Goal: Task Accomplishment & Management: Use online tool/utility

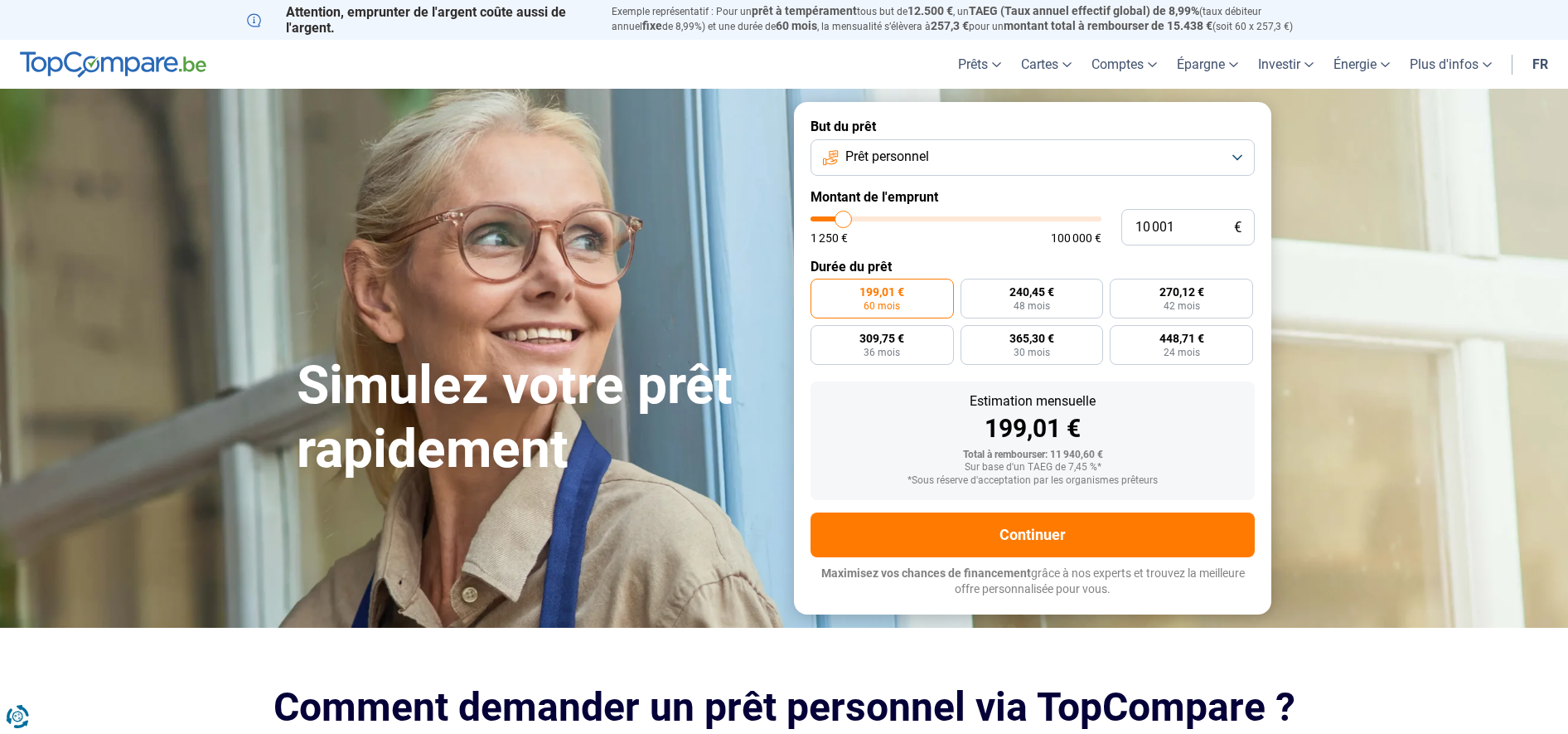
type input "11 750"
type input "11750"
type input "12 000"
type input "12000"
type input "12 250"
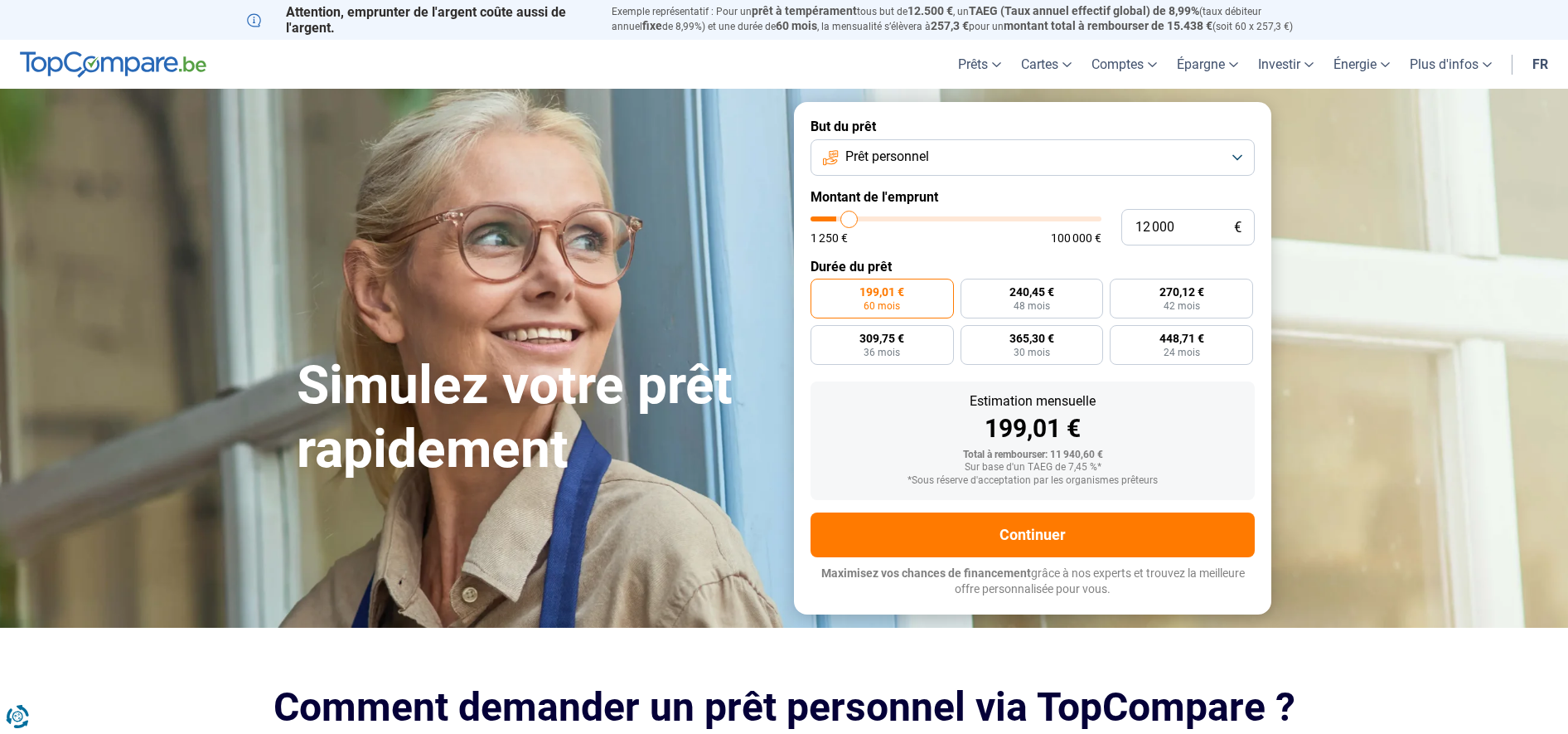
type input "12250"
type input "12 500"
type input "12500"
type input "12 750"
type input "12750"
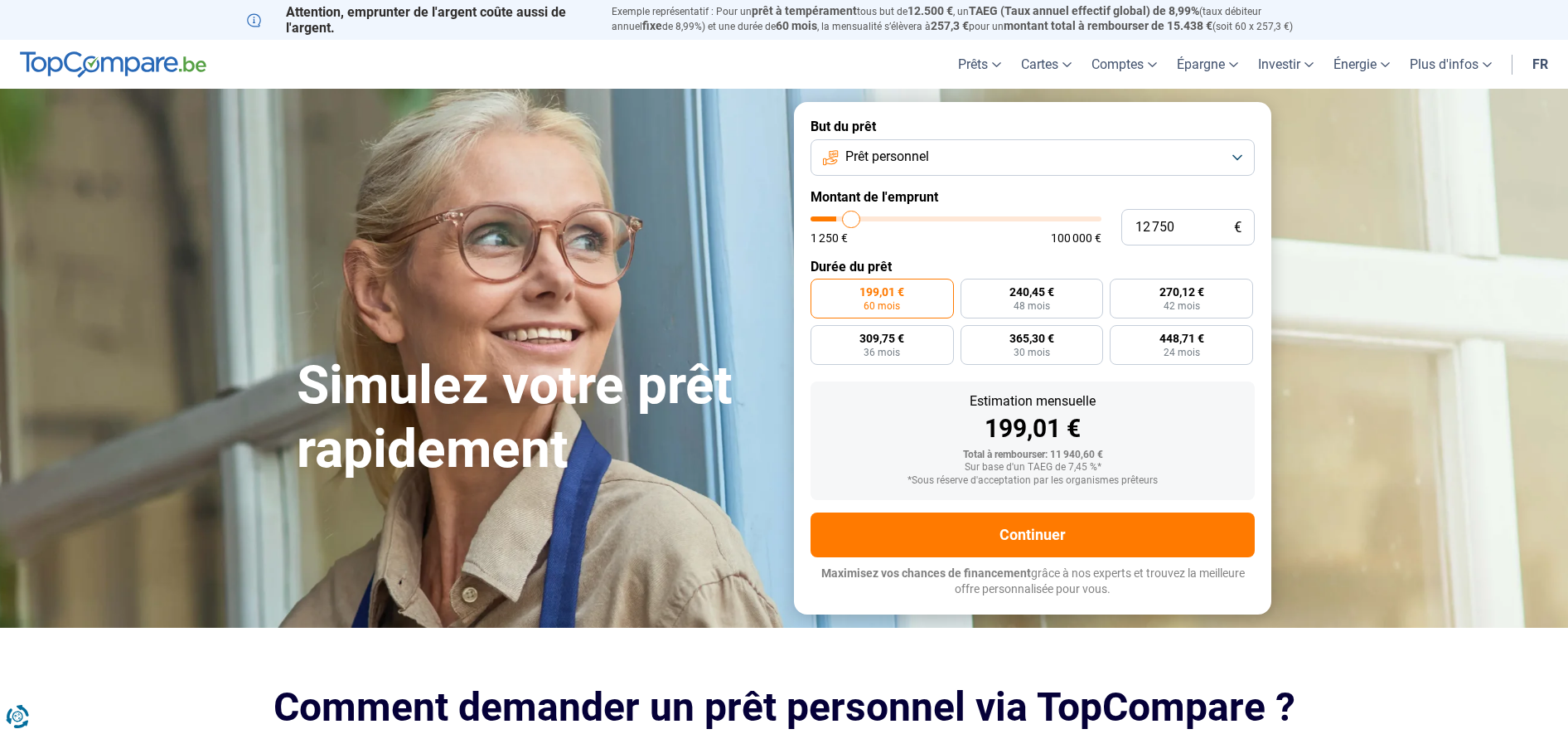
type input "13 250"
type input "13250"
type input "13 500"
type input "13500"
type input "13 750"
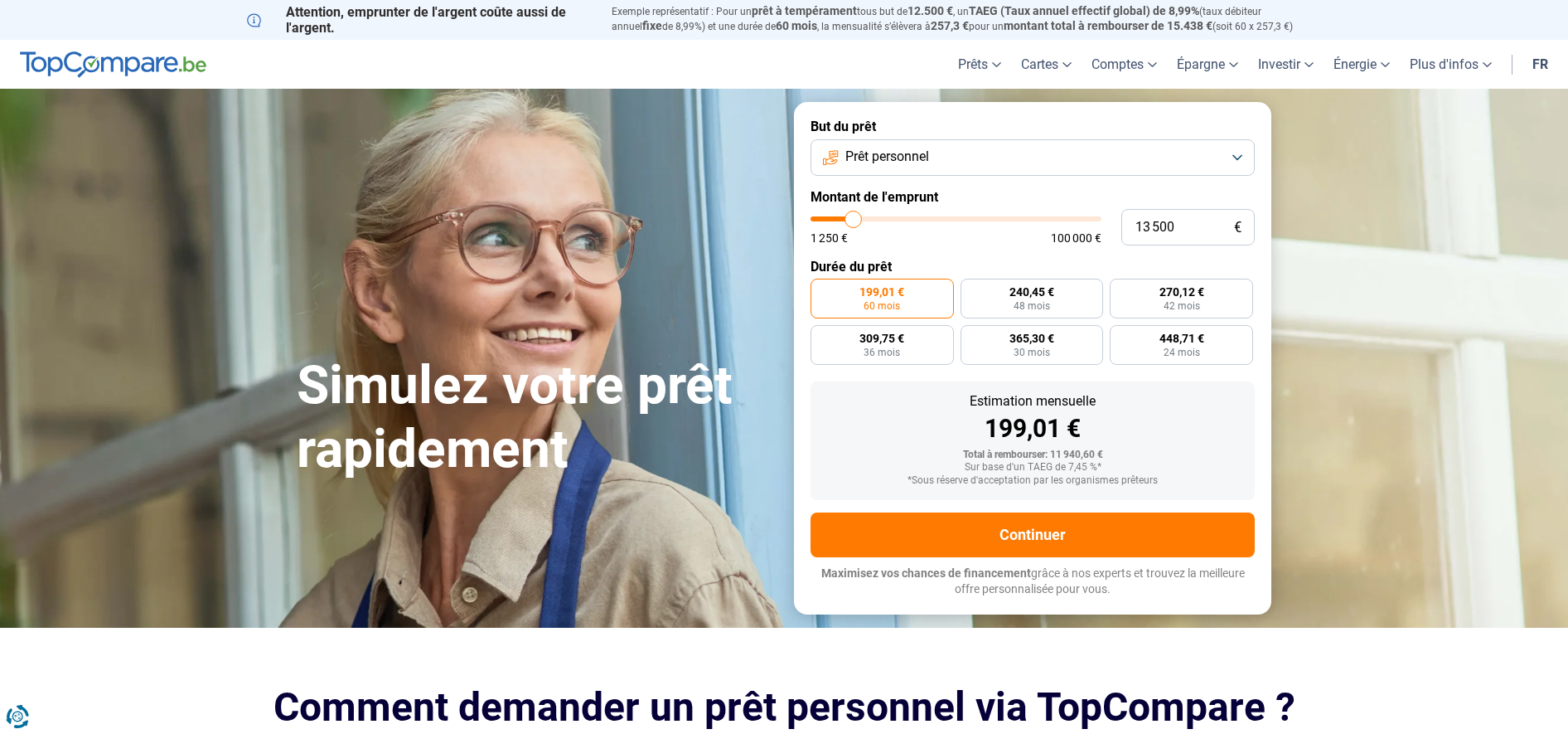
type input "13750"
type input "14 000"
type input "14000"
type input "14 250"
type input "14250"
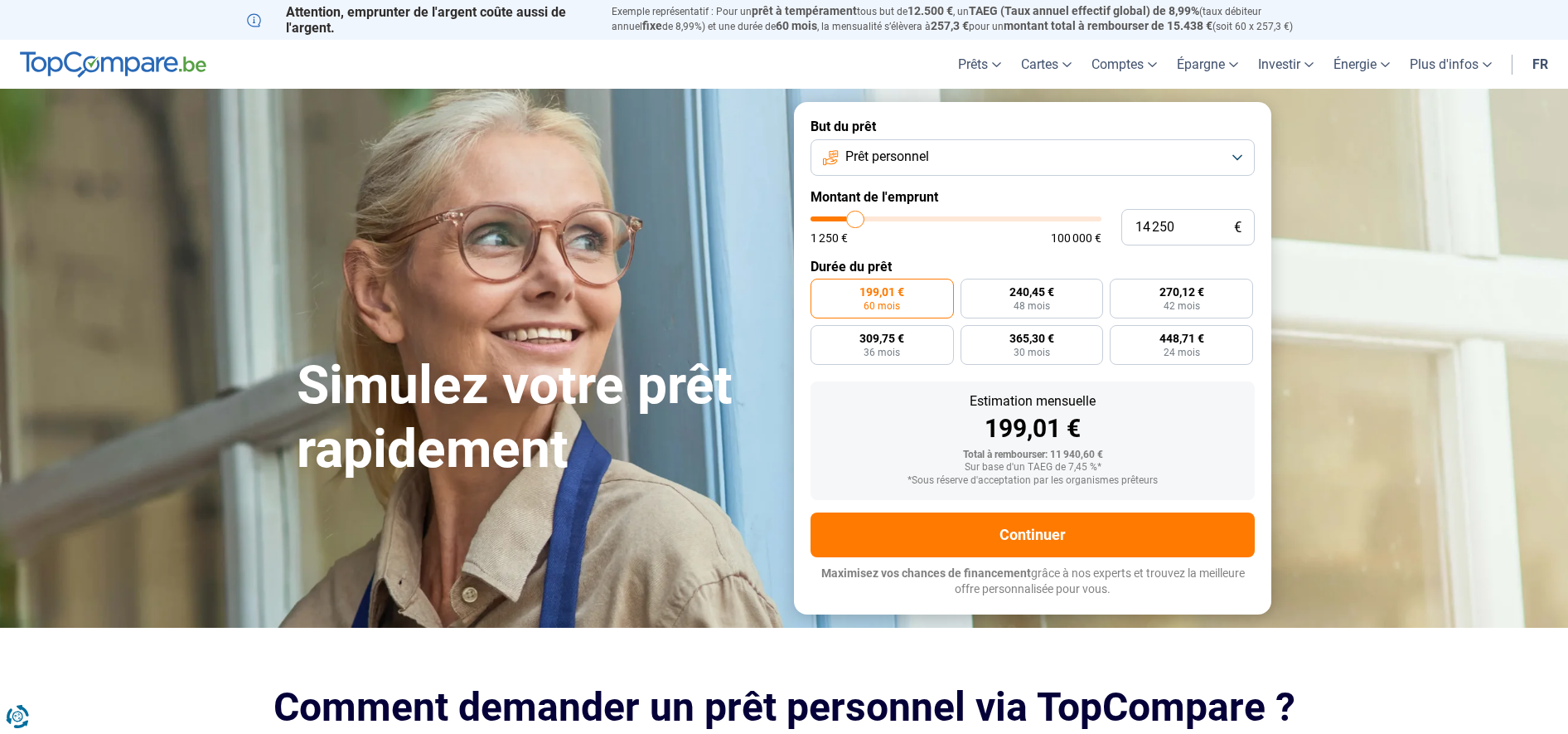
type input "14 750"
type input "14750"
type input "15 250"
type input "15250"
type input "15 500"
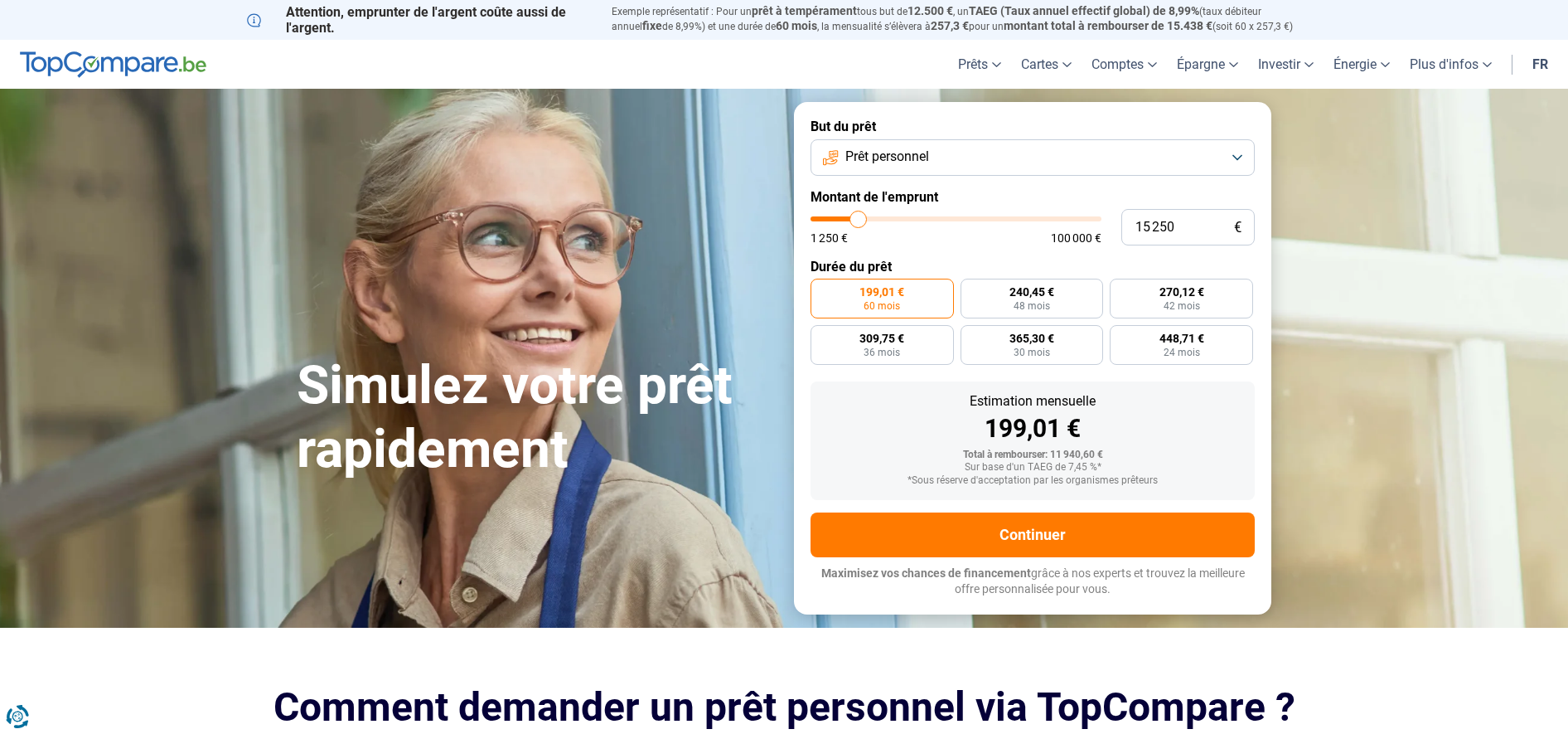
type input "15500"
type input "16 250"
type input "16250"
type input "16 500"
type input "16500"
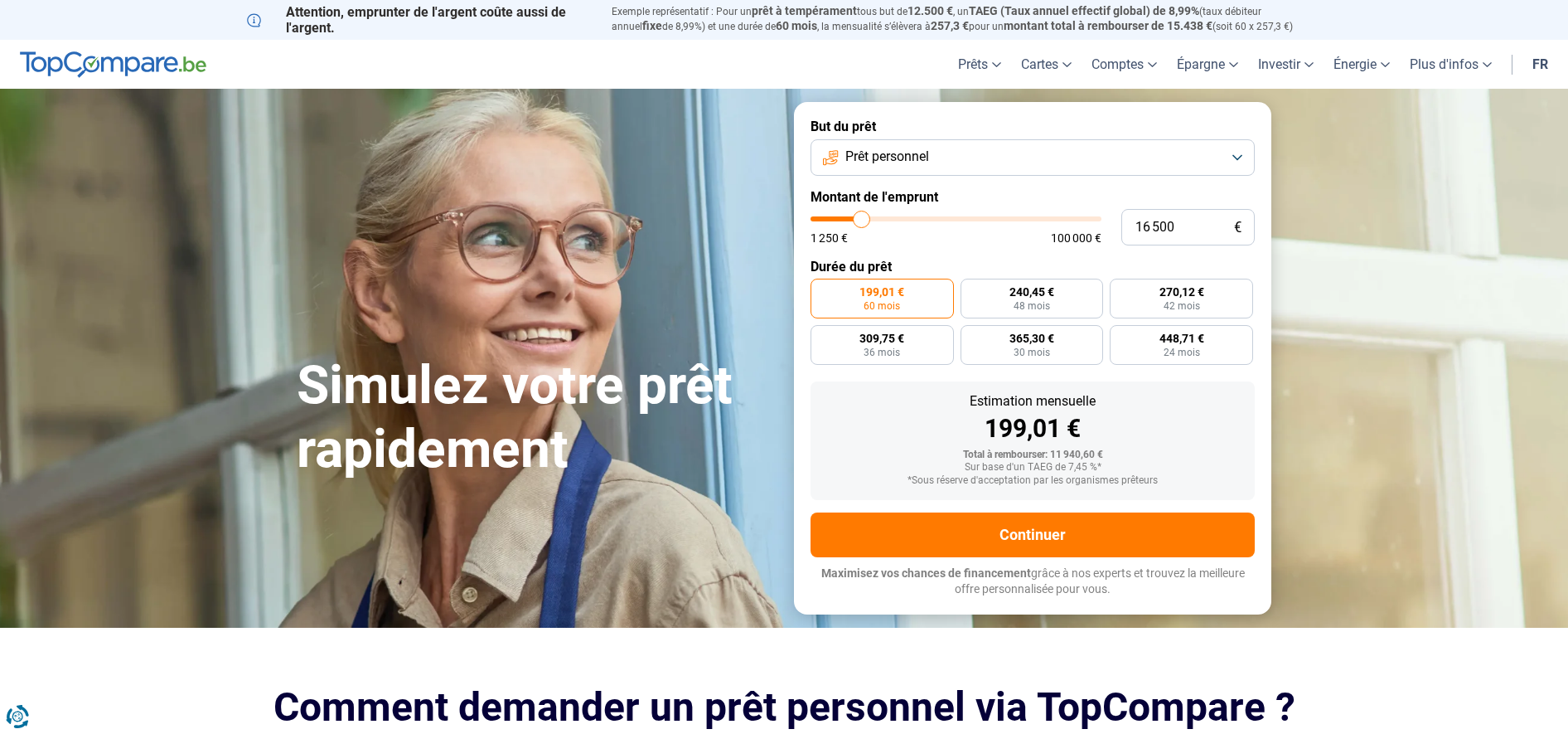
type input "16 750"
type input "16750"
type input "17 000"
type input "17000"
type input "17 250"
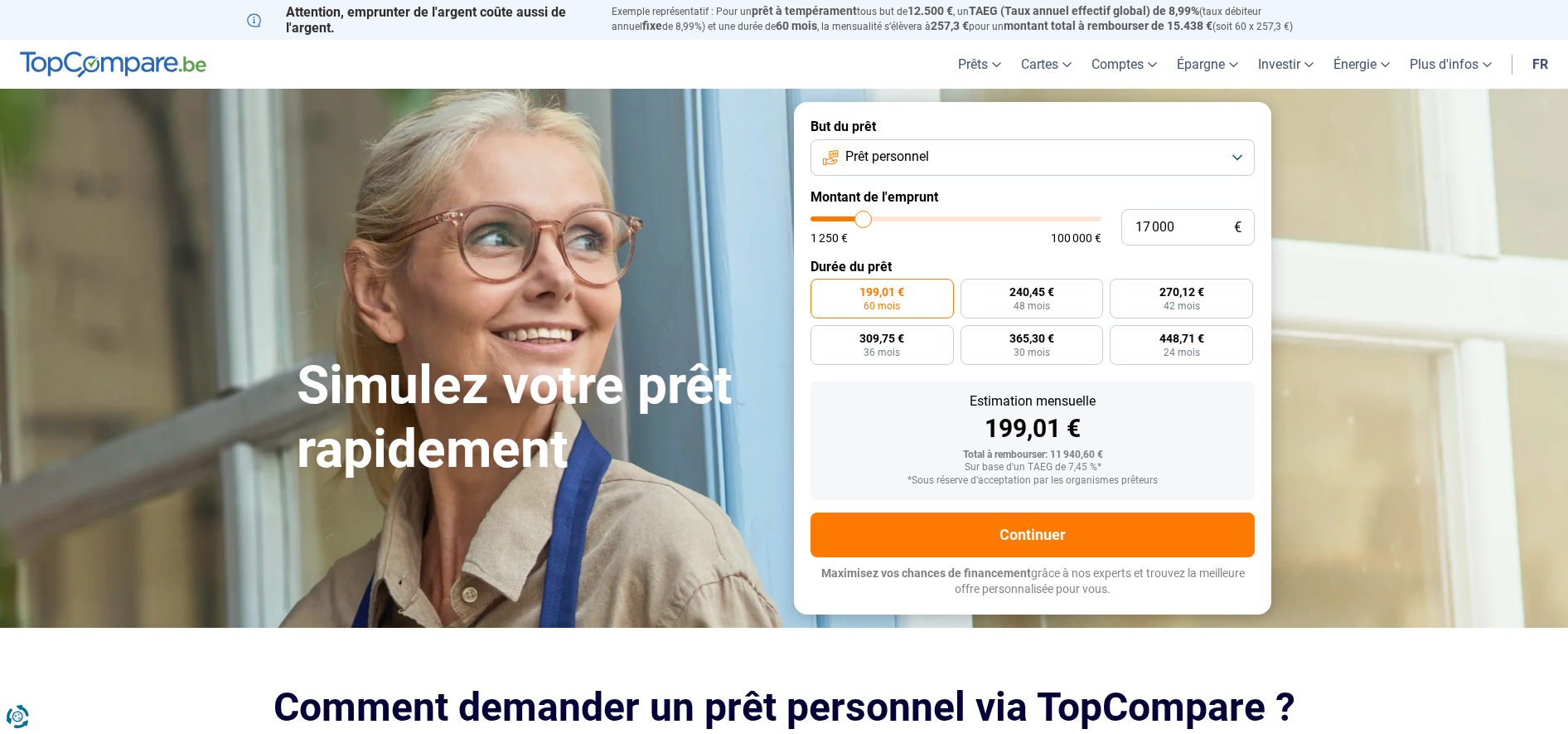
type input "17250"
type input "17 750"
type input "17750"
type input "18 000"
drag, startPoint x: 848, startPoint y: 218, endPoint x: 866, endPoint y: 216, distance: 18.1
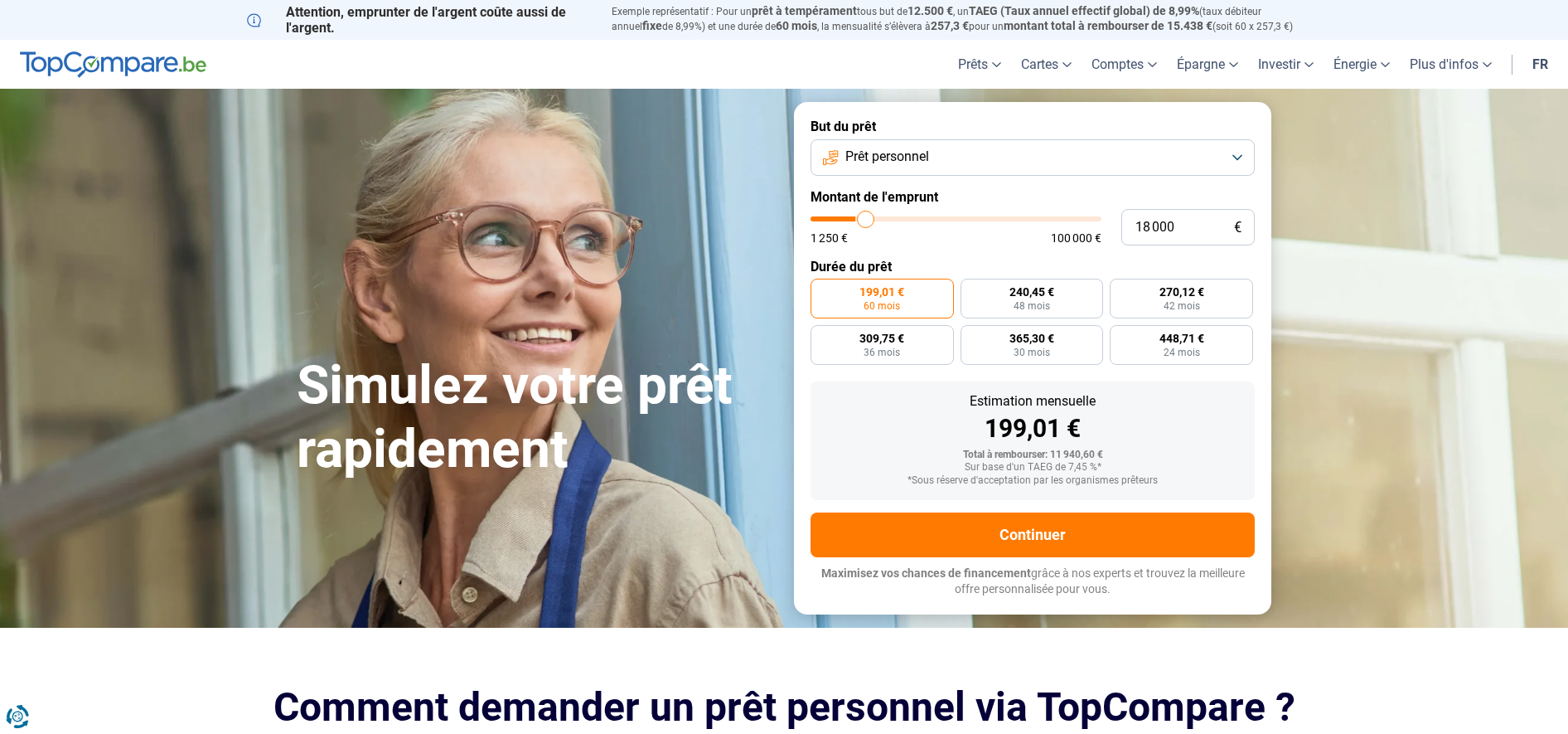
type input "18000"
click at [866, 216] on input "range" at bounding box center [956, 219] width 291 height 5
radio input "false"
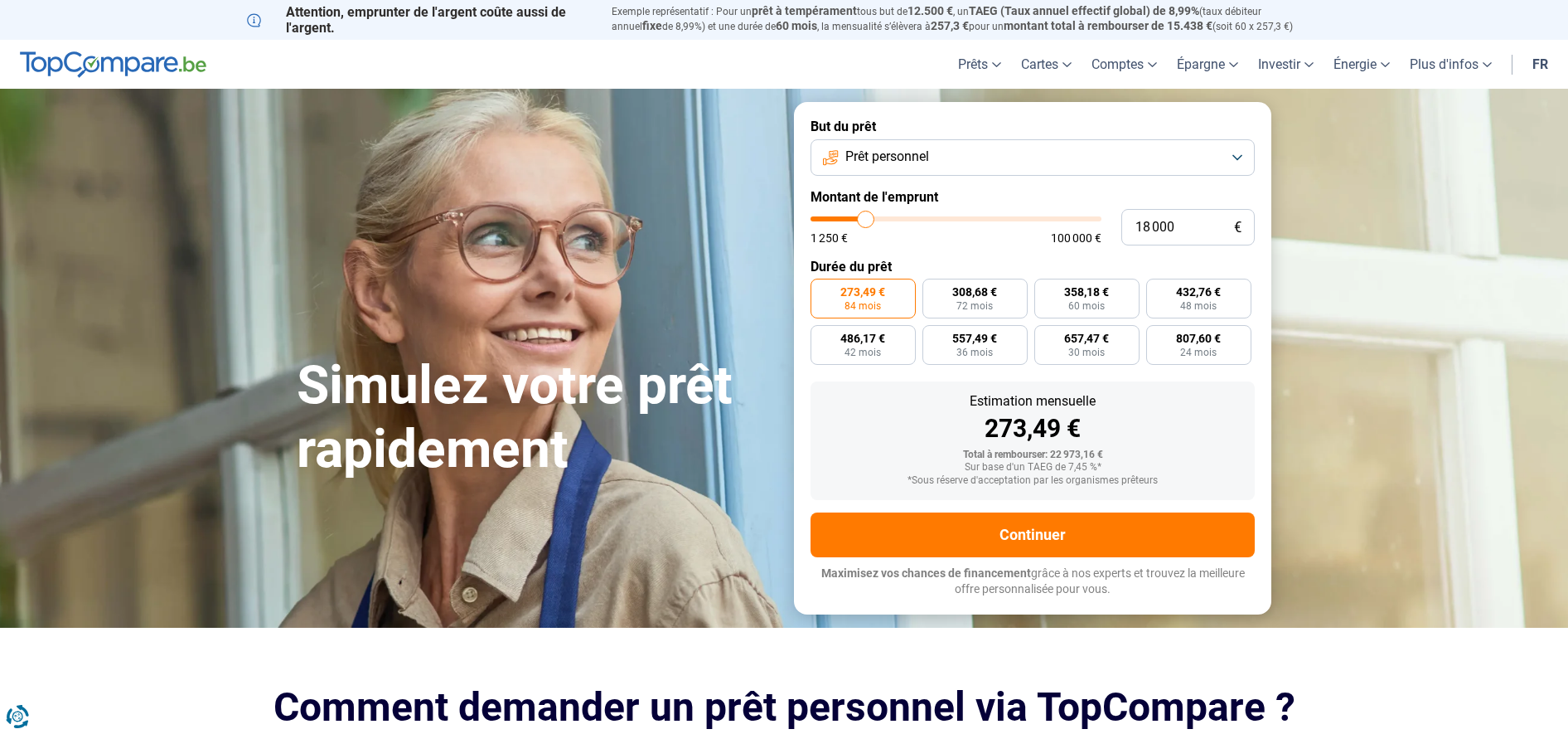
type input "17 750"
type input "17750"
type input "17 250"
type input "17250"
type input "17 000"
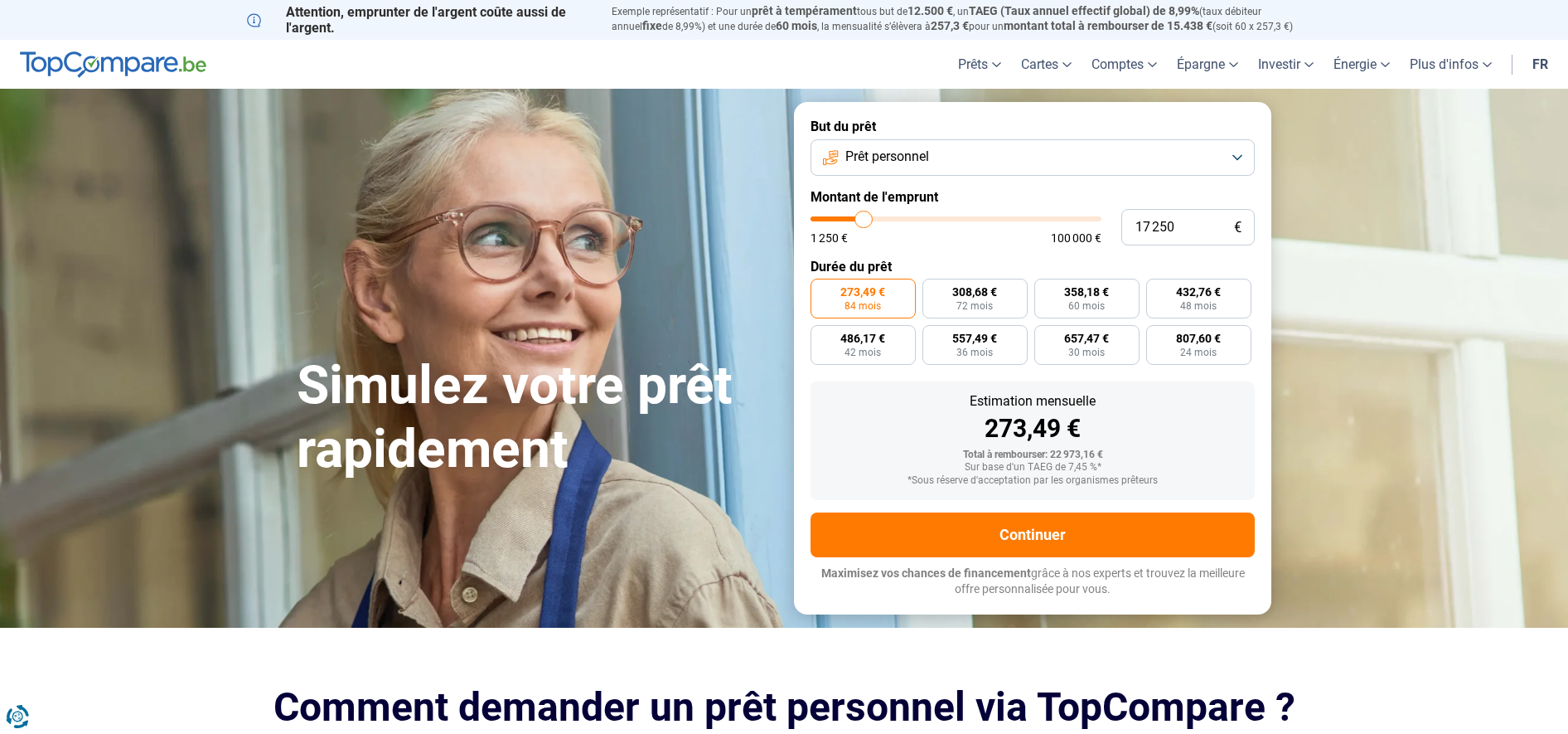
type input "17000"
type input "16 750"
type input "16750"
type input "16 500"
type input "16500"
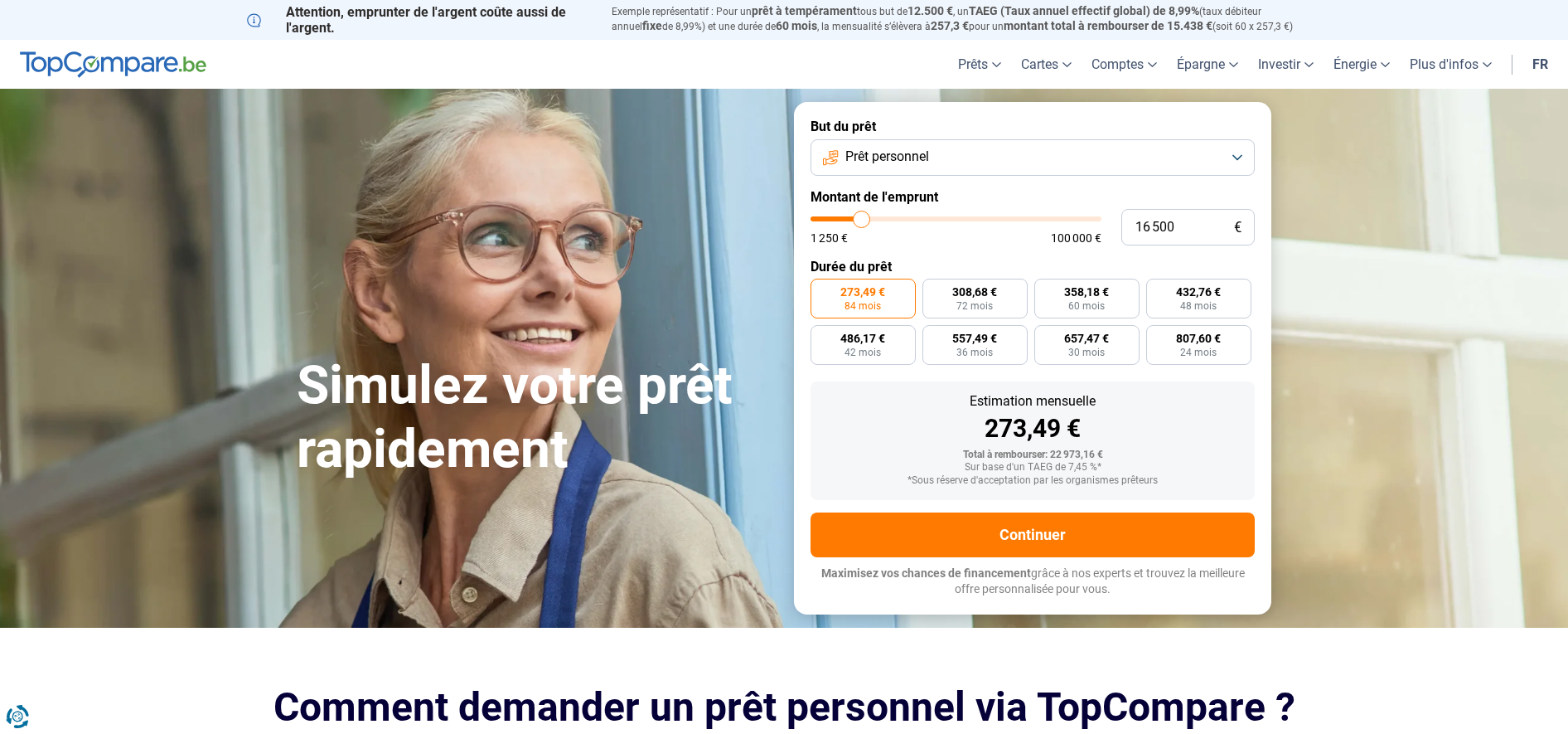
type input "16 250"
type input "16250"
type input "15 750"
type input "15750"
type input "15 500"
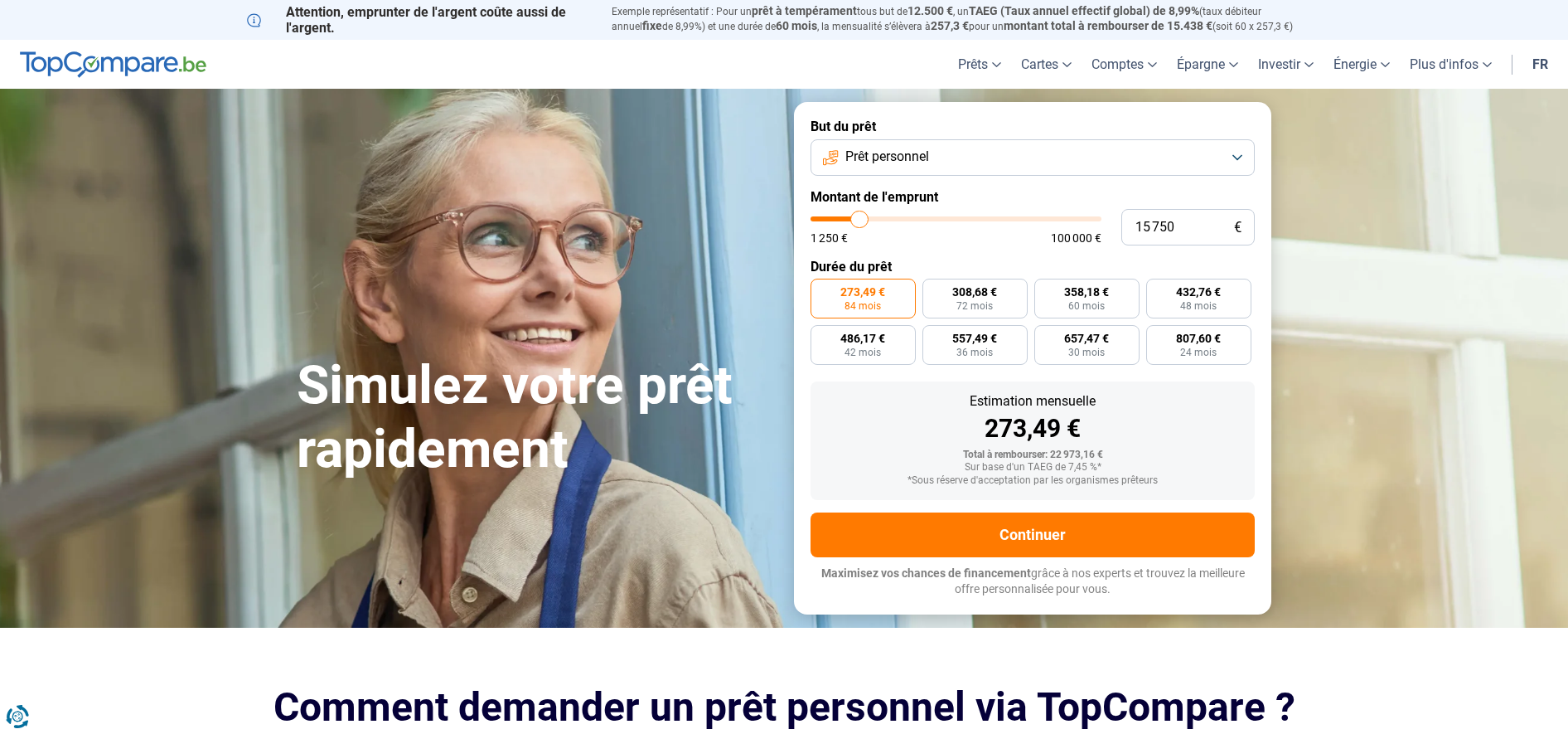
type input "15500"
type input "15 250"
type input "15250"
type input "14 750"
type input "14750"
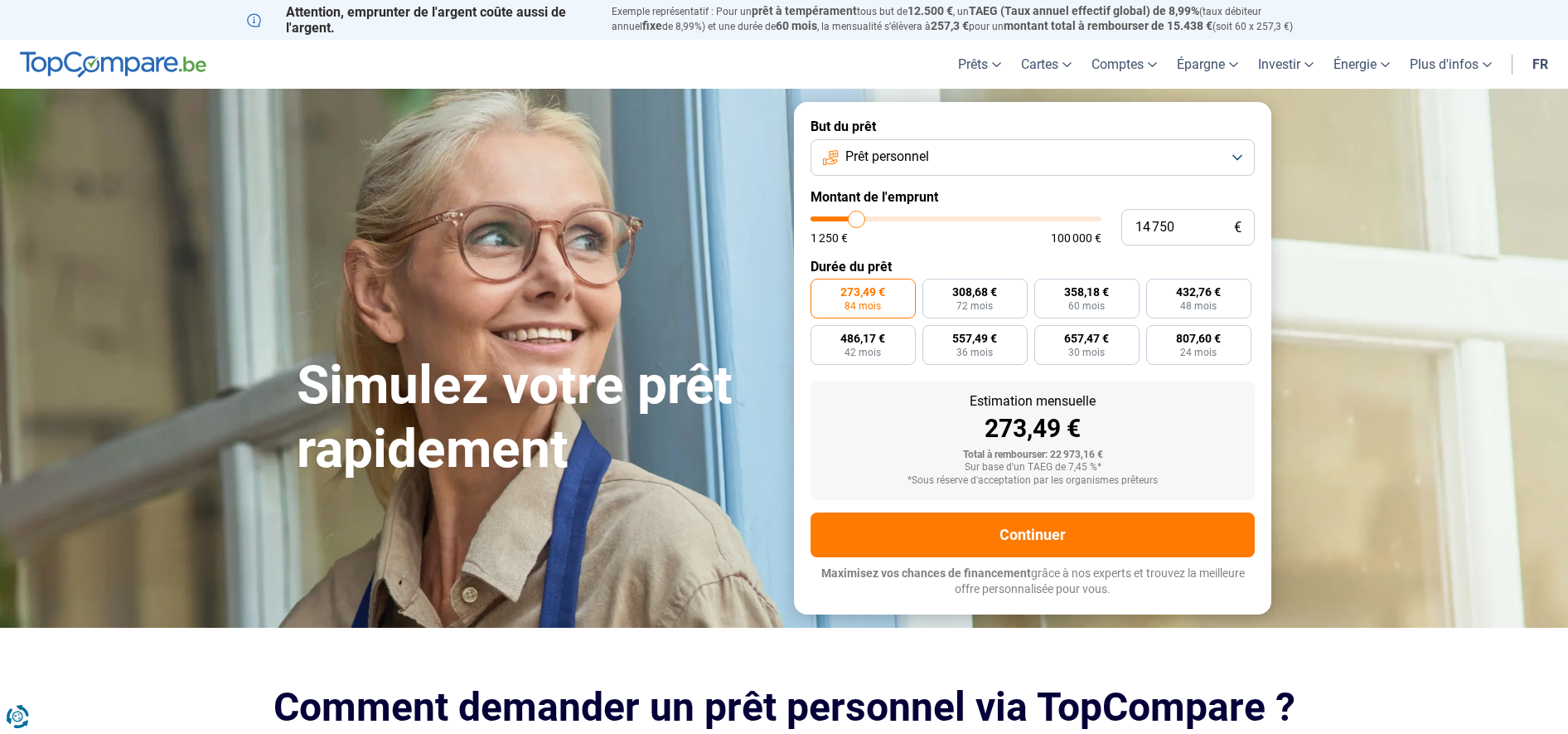
type input "15 250"
type input "15250"
click at [859, 216] on input "range" at bounding box center [956, 219] width 291 height 5
